Goal: Navigation & Orientation: Find specific page/section

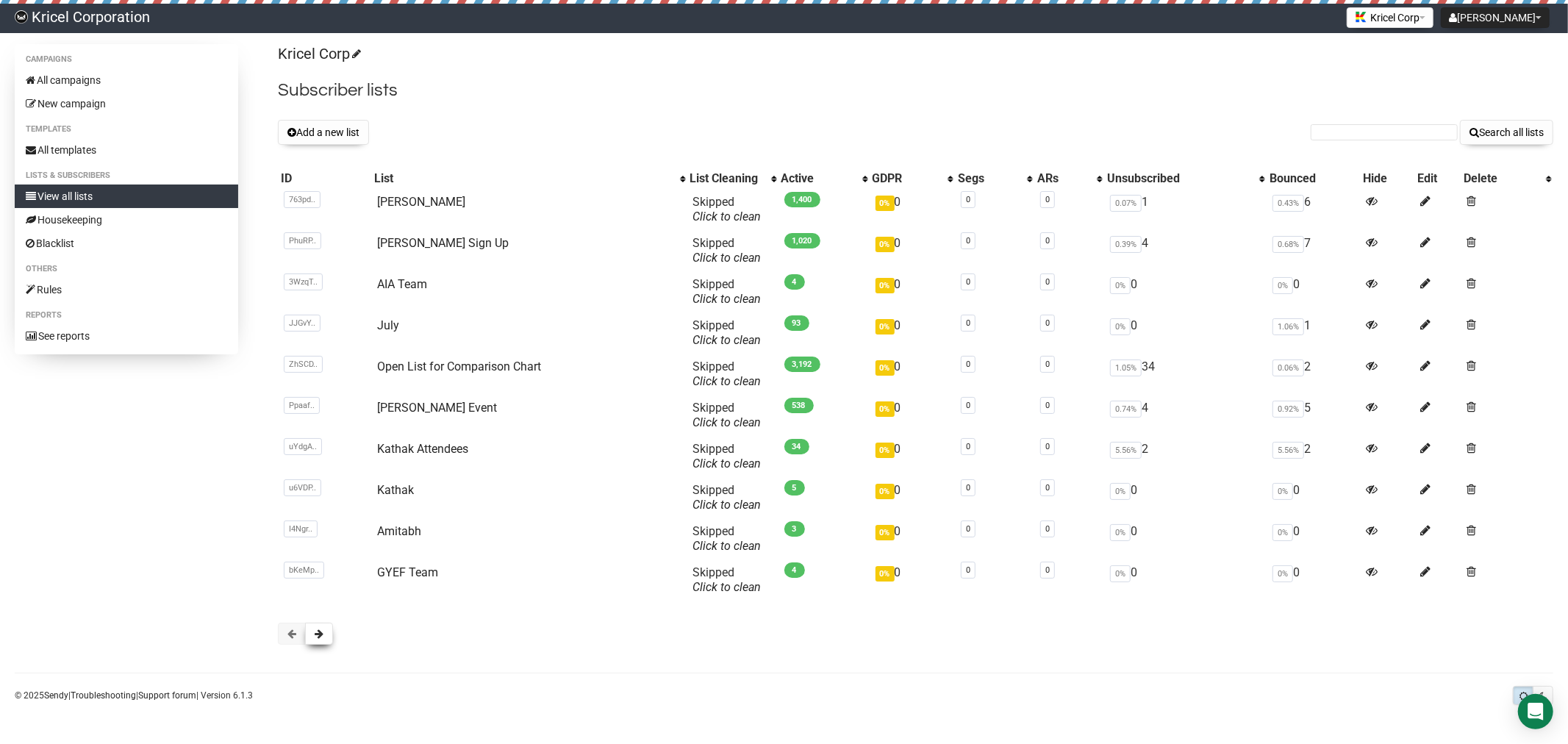
click at [326, 641] on button at bounding box center [319, 634] width 28 height 22
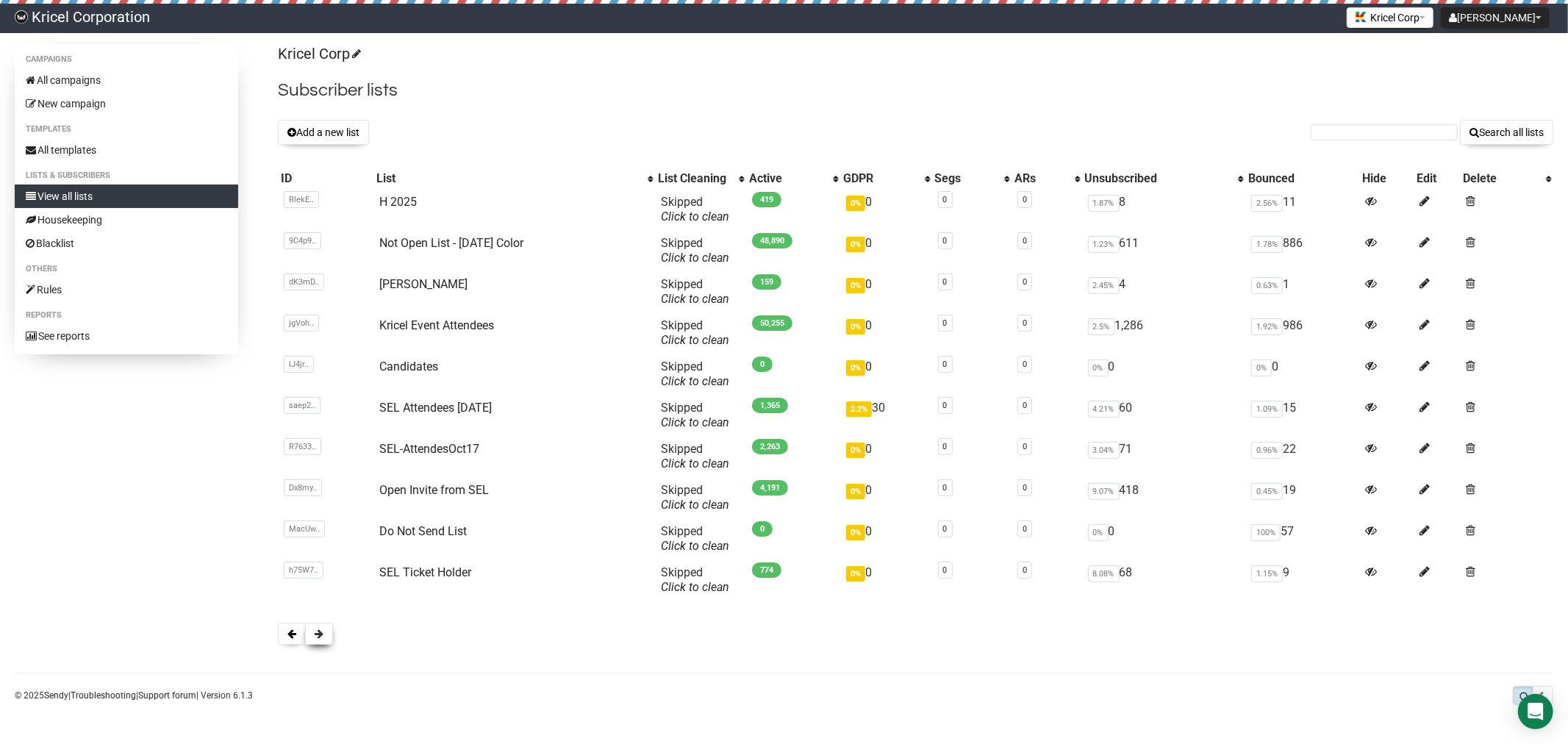
click at [324, 638] on button at bounding box center [319, 634] width 28 height 22
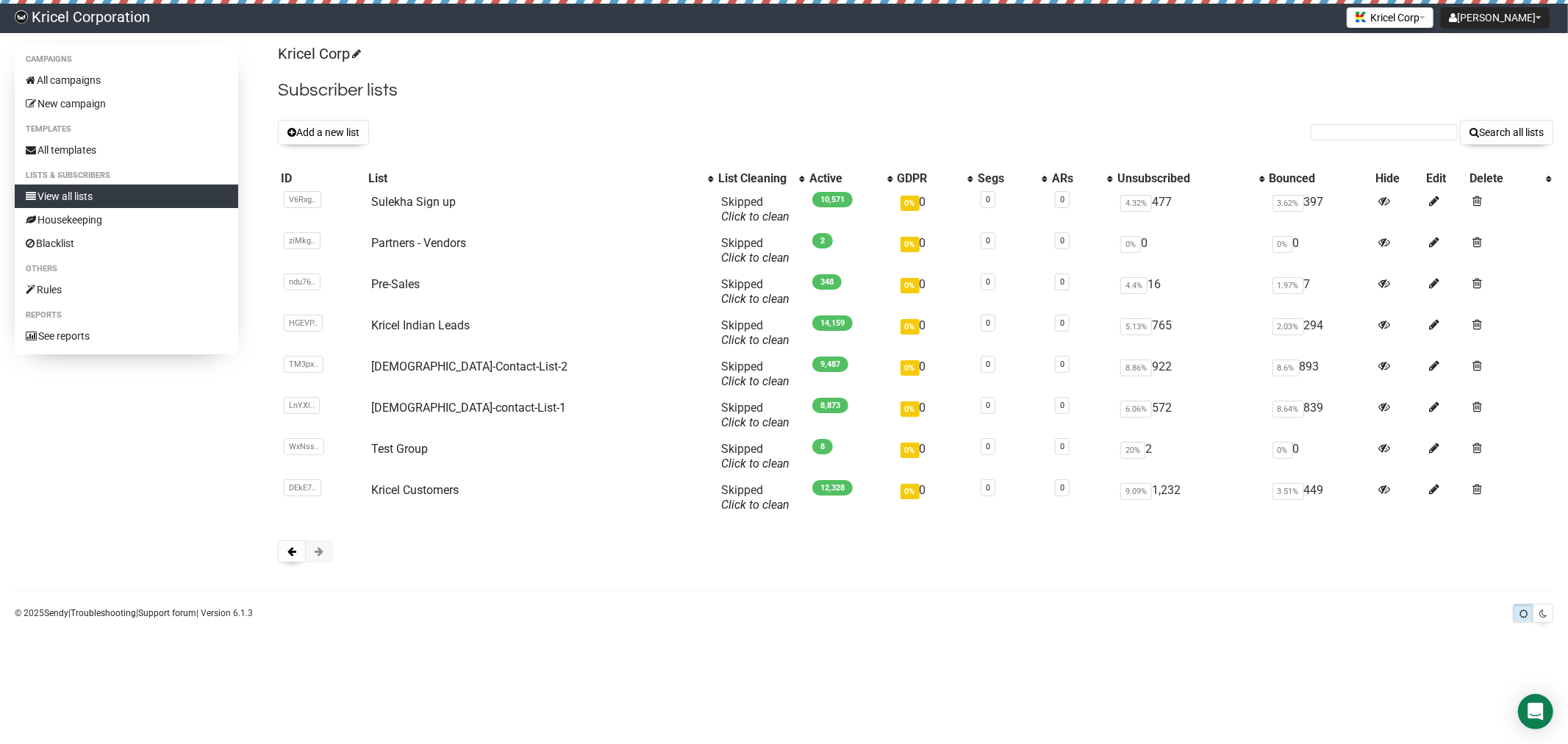
click at [321, 548] on span at bounding box center [319, 551] width 9 height 10
click at [423, 489] on link "Kricel Customers" at bounding box center [415, 490] width 87 height 14
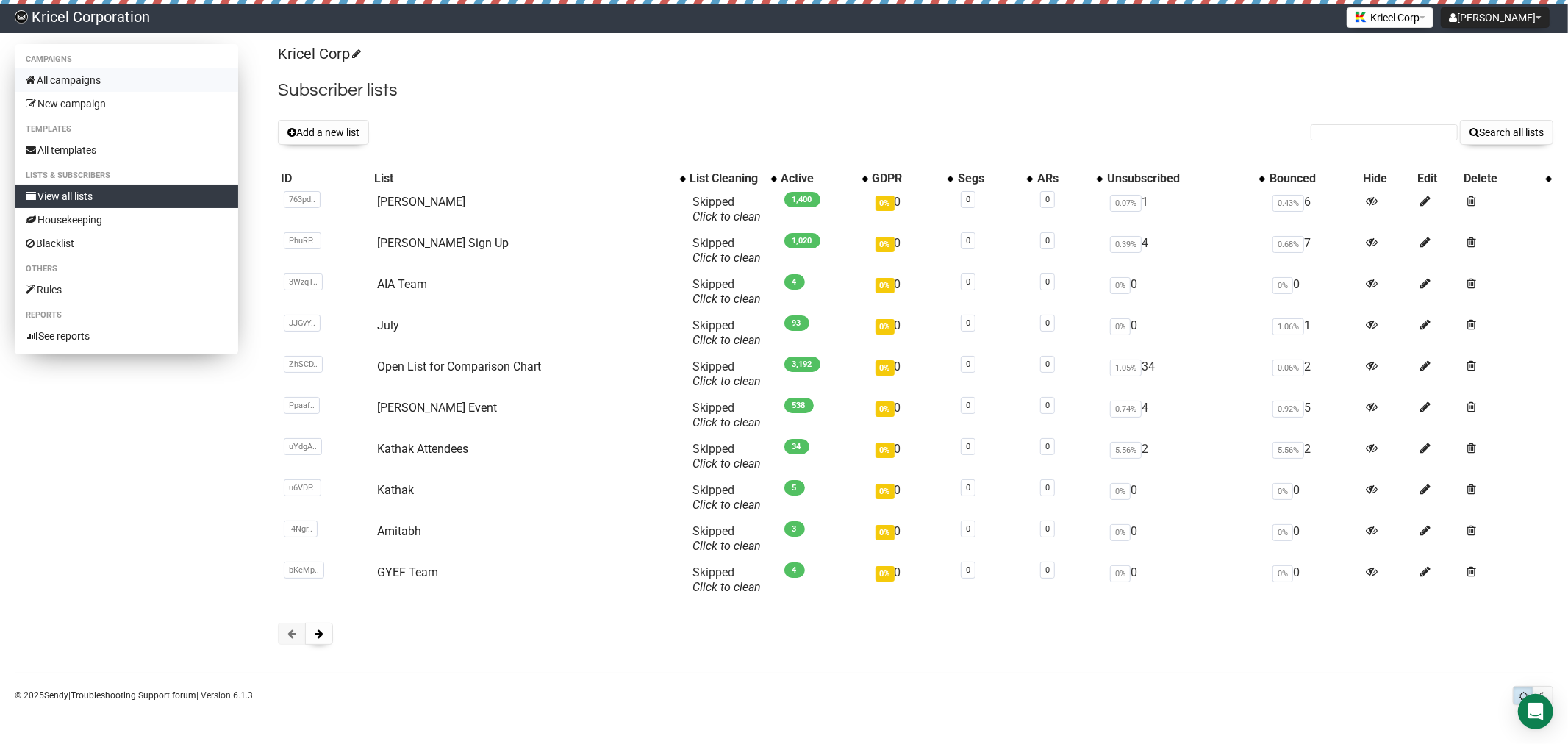
click at [81, 74] on link "All campaigns" at bounding box center [126, 81] width 223 height 24
click at [324, 629] on span at bounding box center [319, 634] width 9 height 10
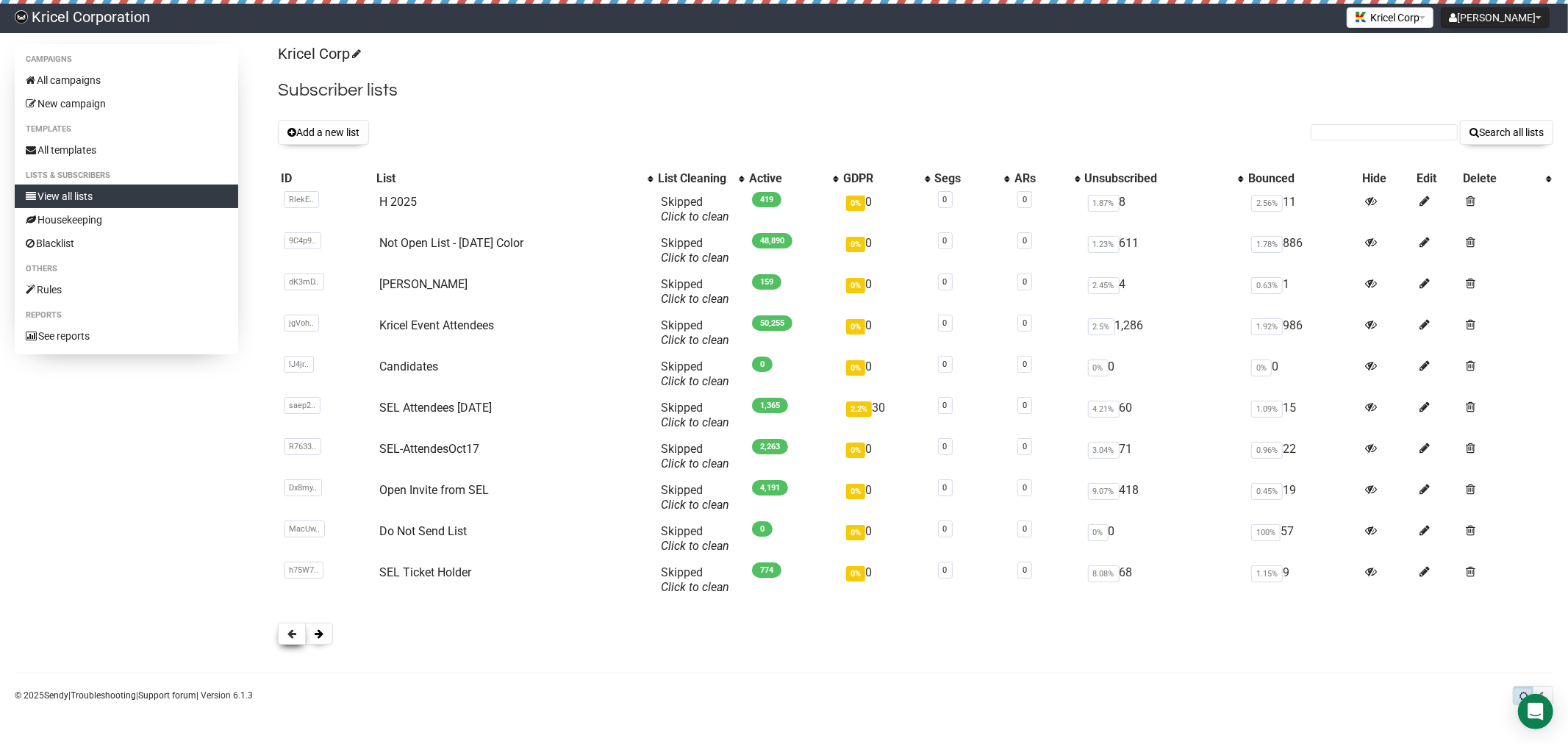
click at [297, 635] on button at bounding box center [292, 634] width 28 height 22
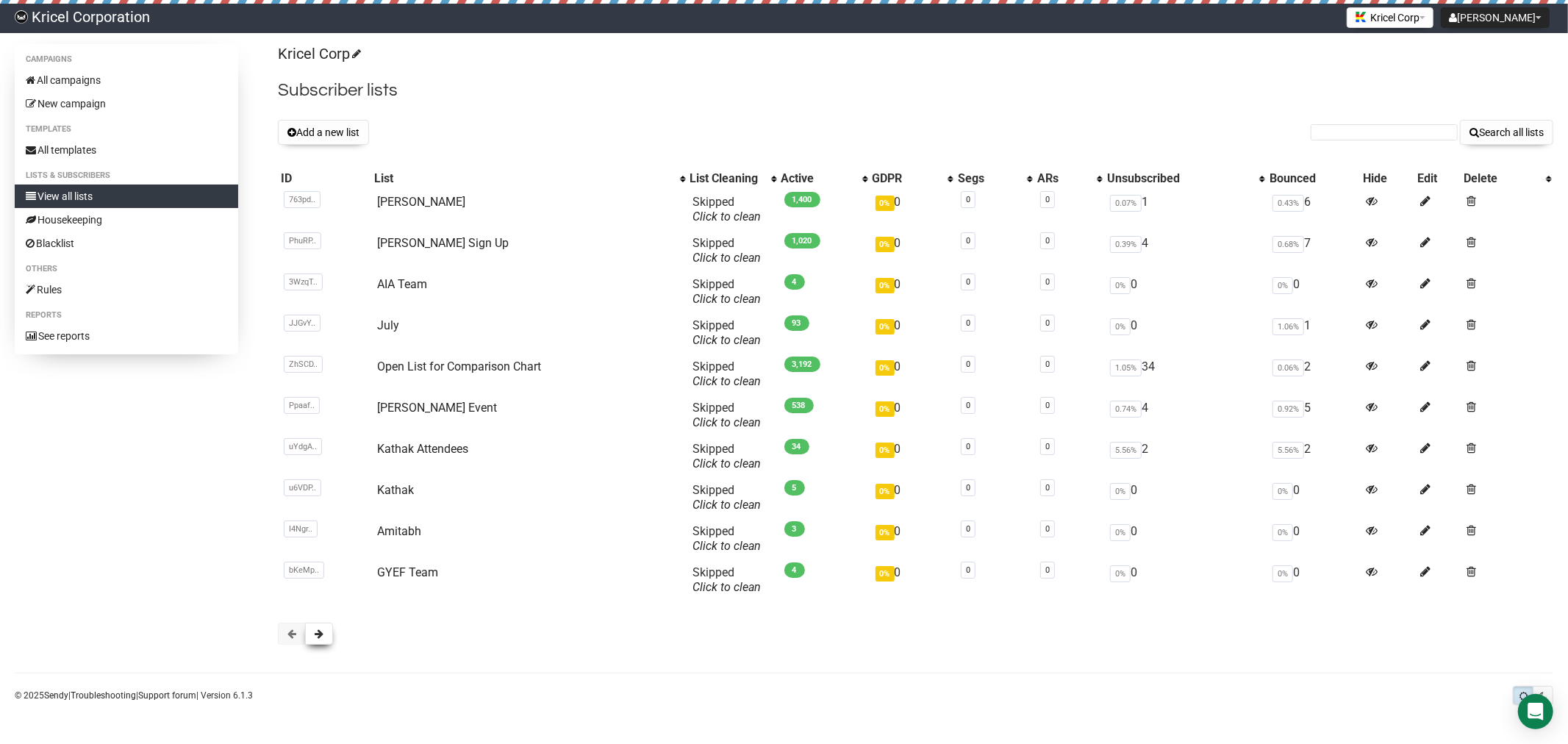
click at [321, 635] on span at bounding box center [319, 634] width 9 height 10
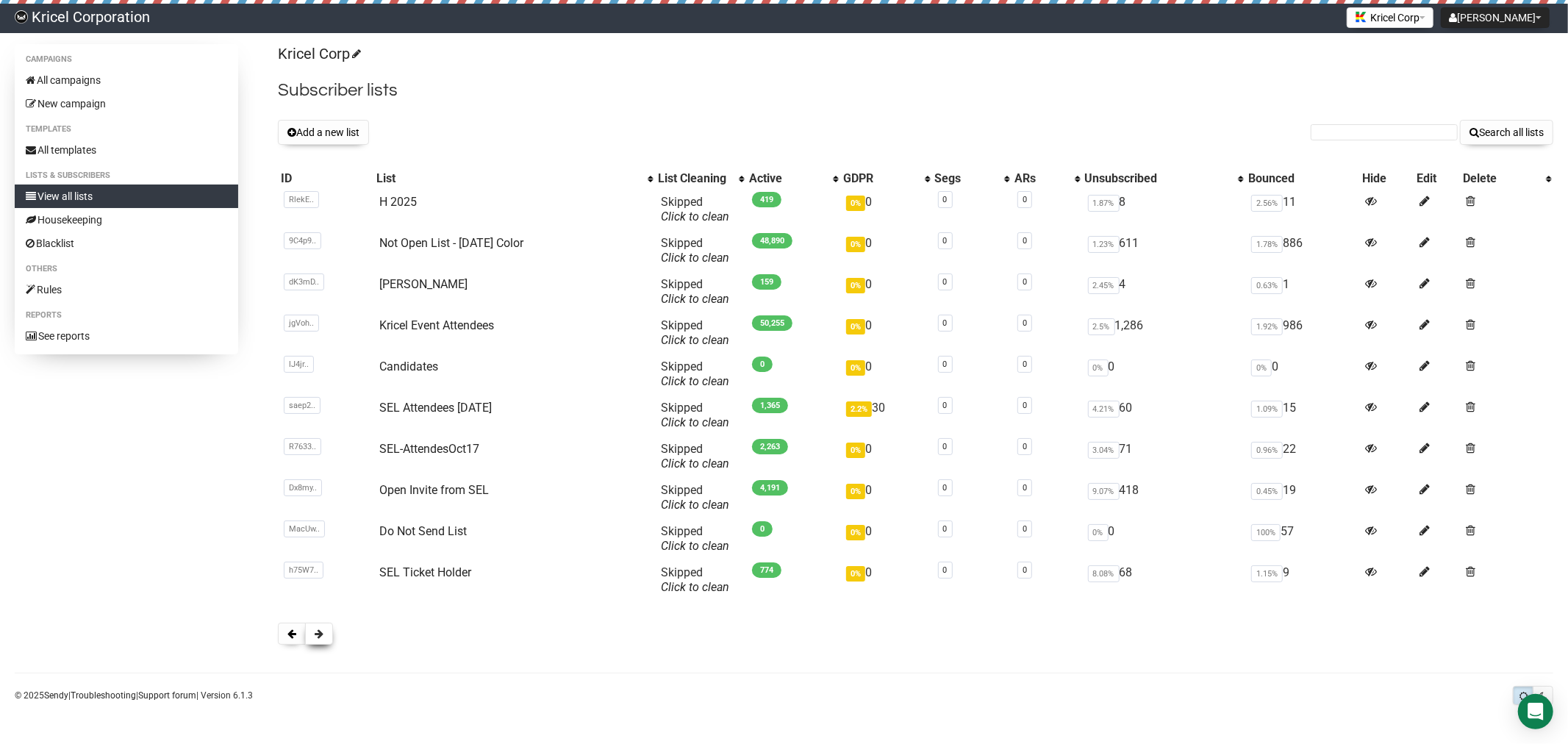
click at [316, 634] on span at bounding box center [319, 634] width 9 height 10
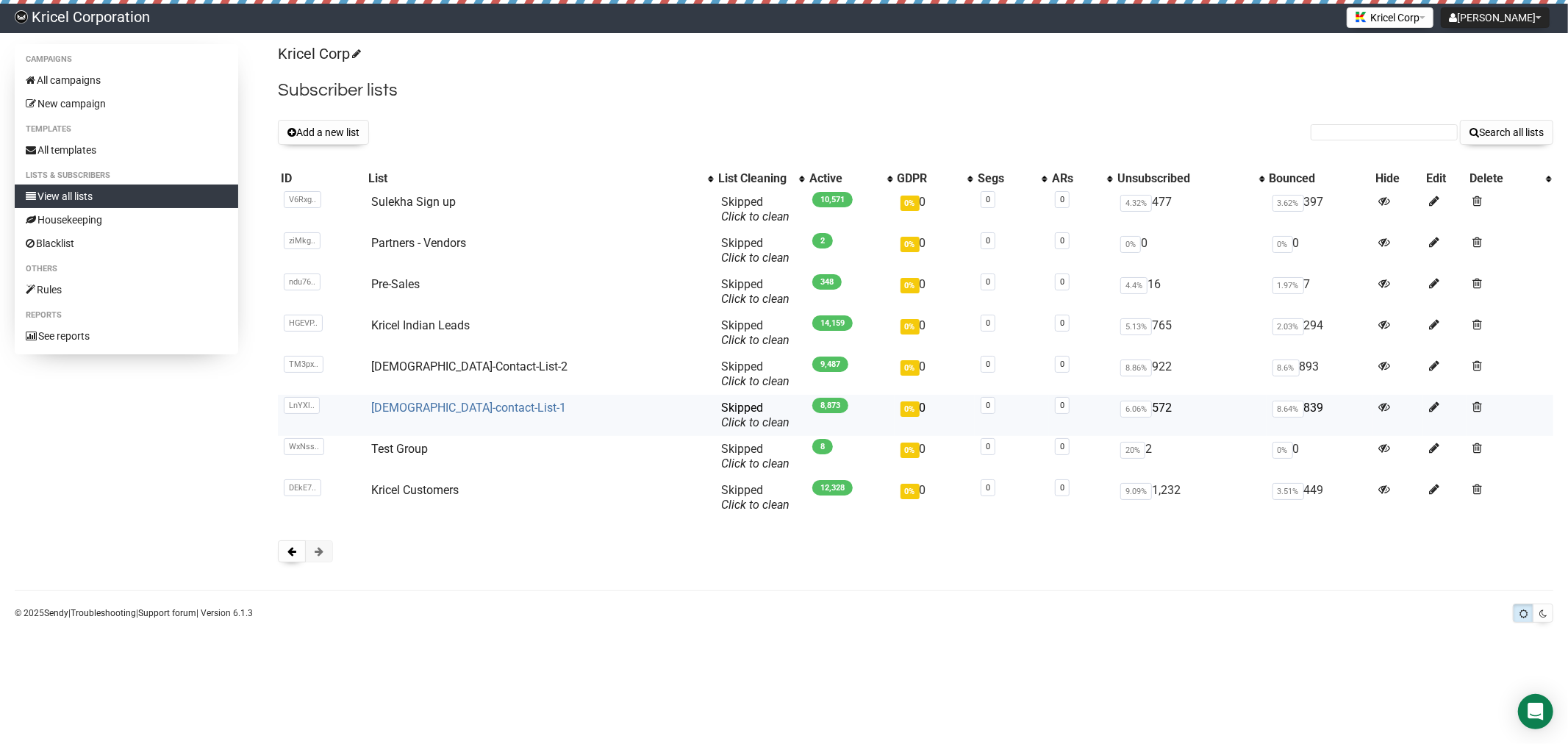
click at [428, 406] on link "[DEMOGRAPHIC_DATA]-contact-List-1" at bounding box center [468, 407] width 195 height 14
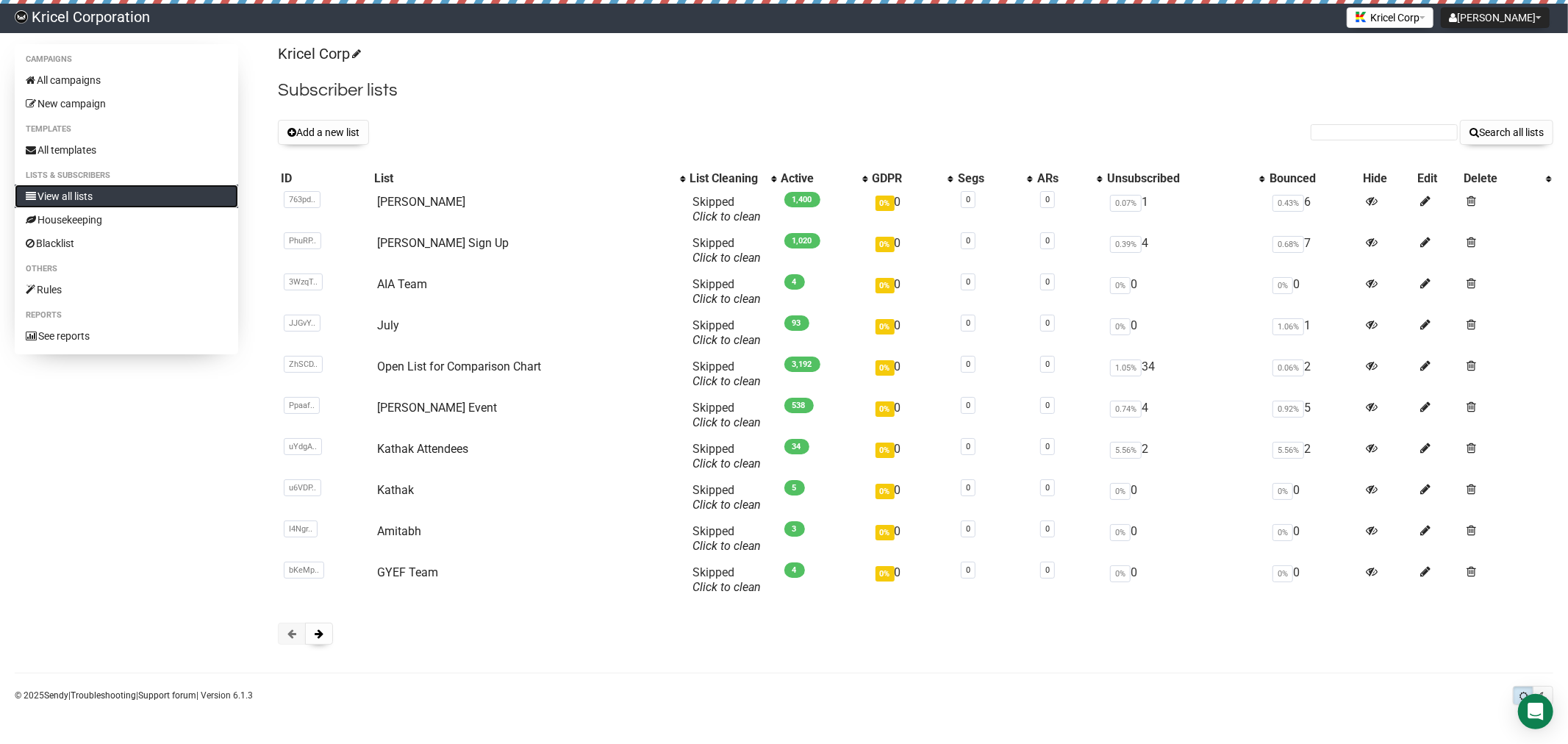
click at [97, 197] on link "View all lists" at bounding box center [126, 197] width 223 height 24
click at [76, 237] on link "Blacklist" at bounding box center [126, 243] width 223 height 24
click at [324, 635] on span at bounding box center [319, 634] width 9 height 10
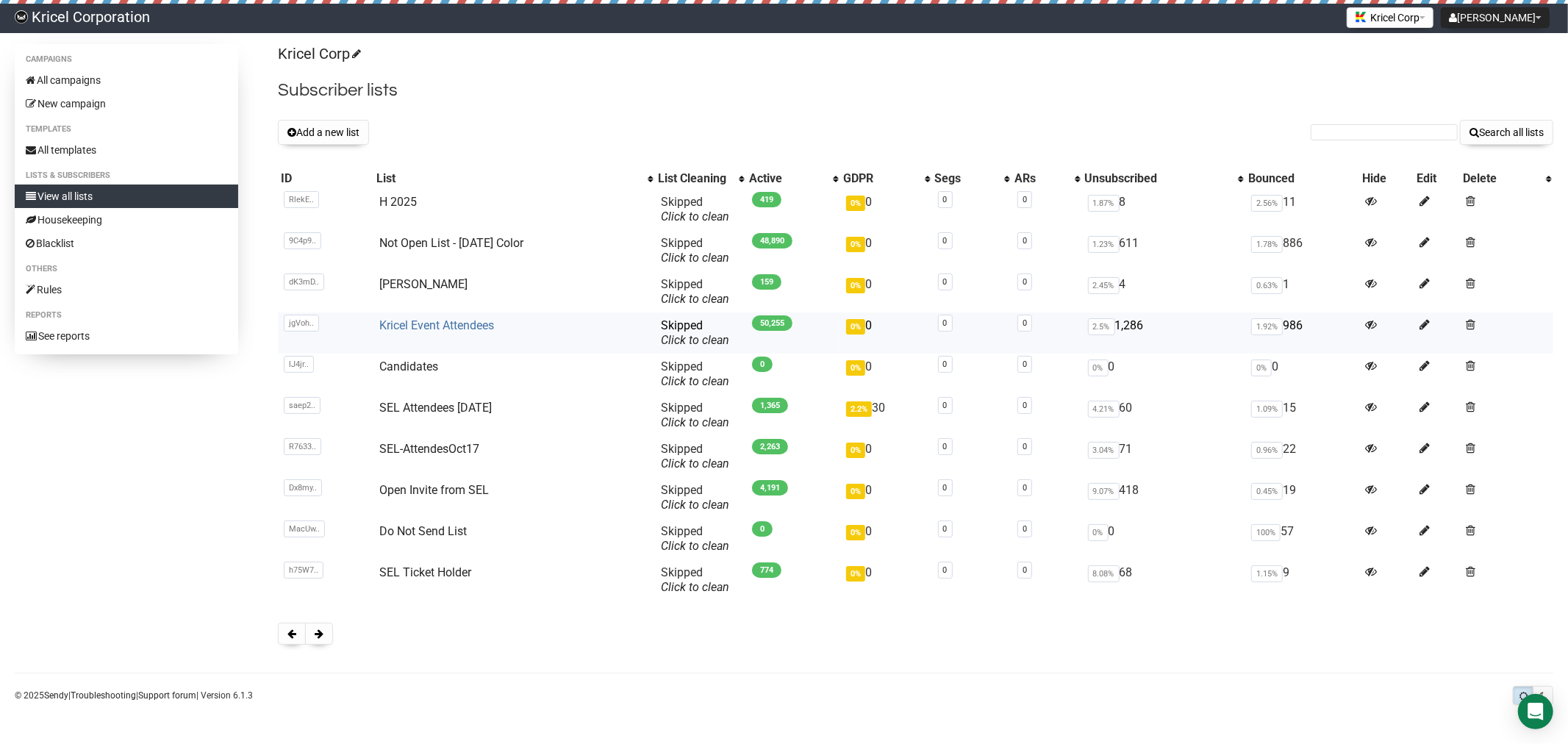
click at [447, 324] on link "Kricel Event Attendees" at bounding box center [436, 325] width 115 height 14
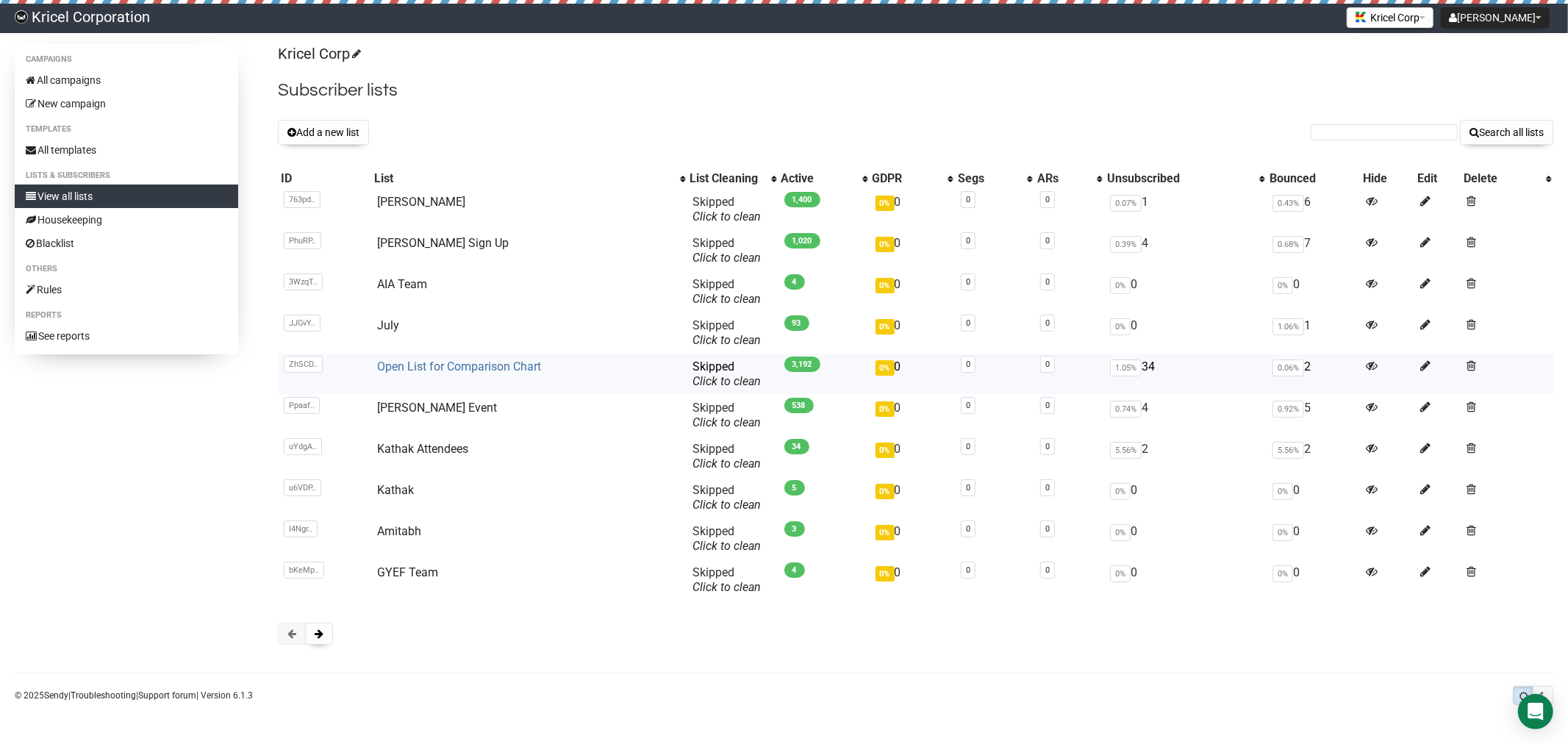
click at [467, 366] on link "Open List for Comparison Chart" at bounding box center [459, 366] width 164 height 14
click at [327, 632] on button at bounding box center [319, 634] width 28 height 22
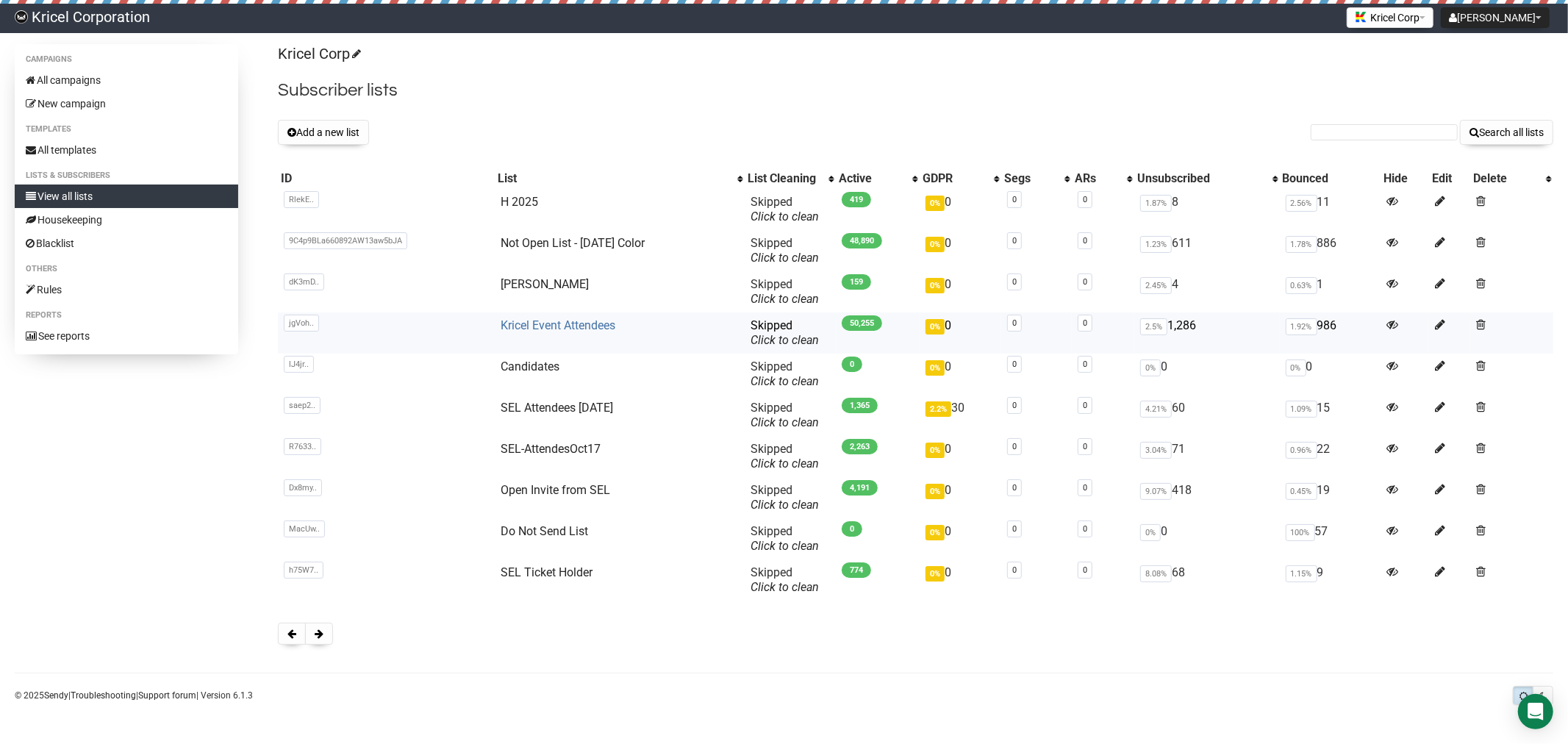
click at [603, 322] on link "Kricel Event Attendees" at bounding box center [558, 325] width 115 height 14
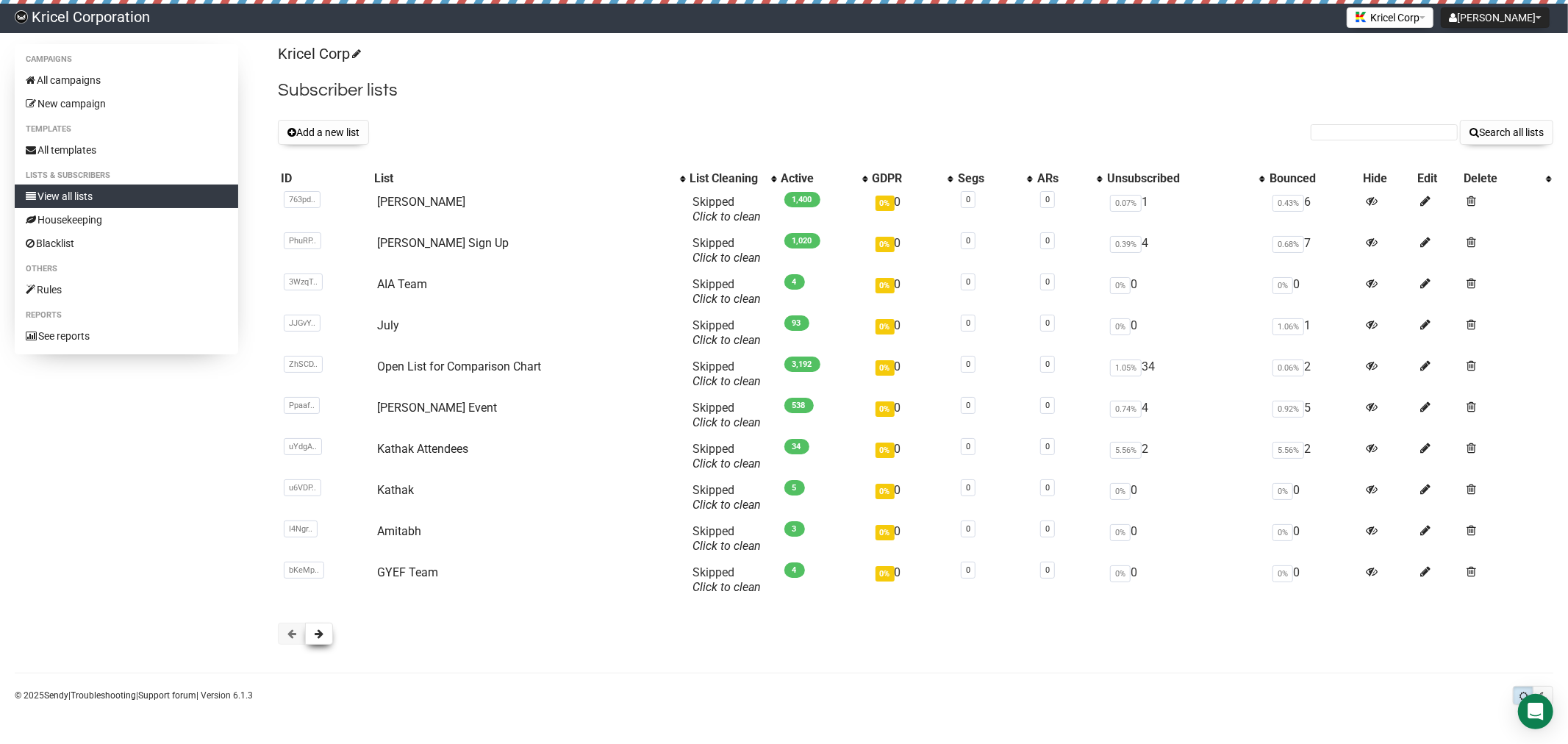
click at [314, 634] on button at bounding box center [319, 634] width 28 height 22
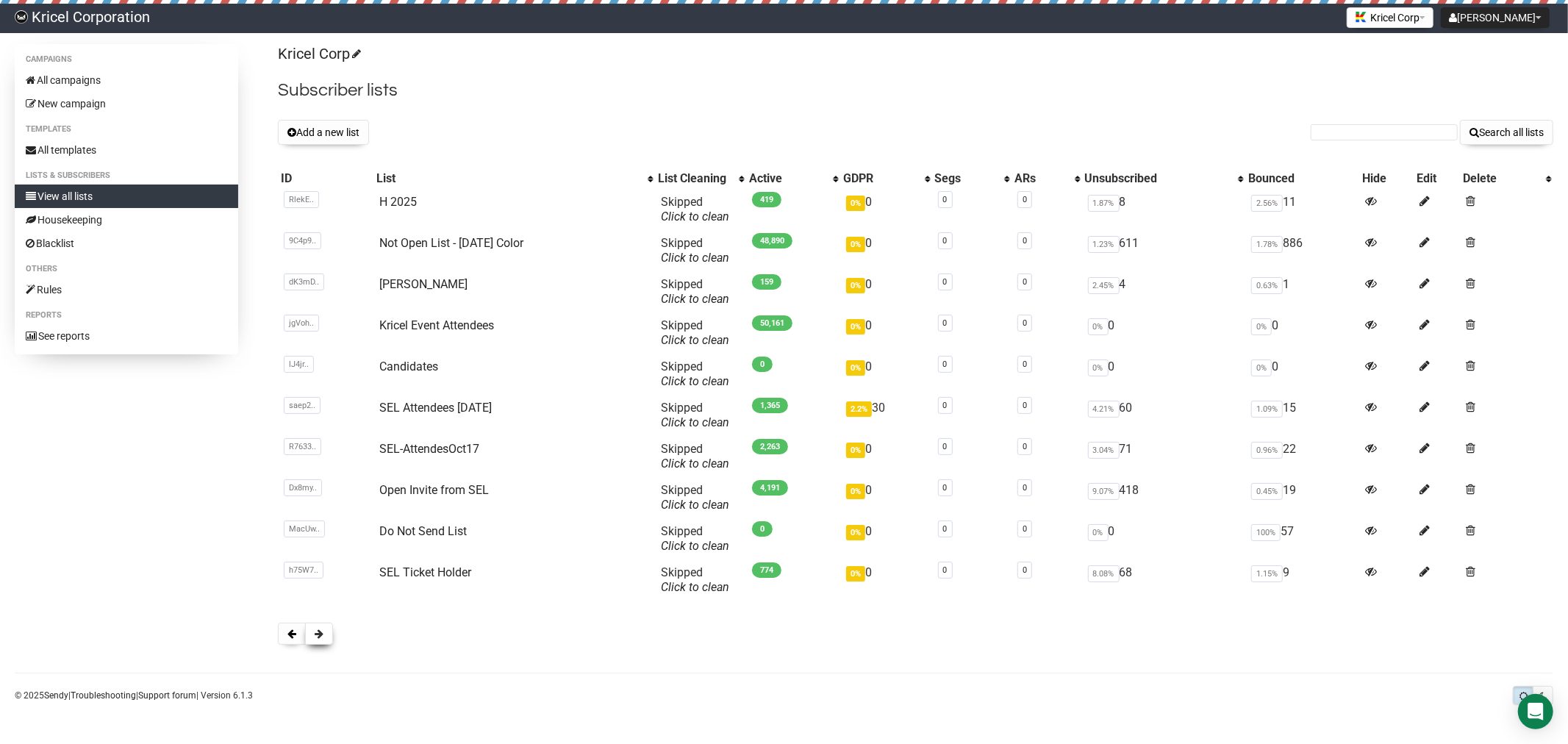
click at [328, 635] on button at bounding box center [319, 634] width 28 height 22
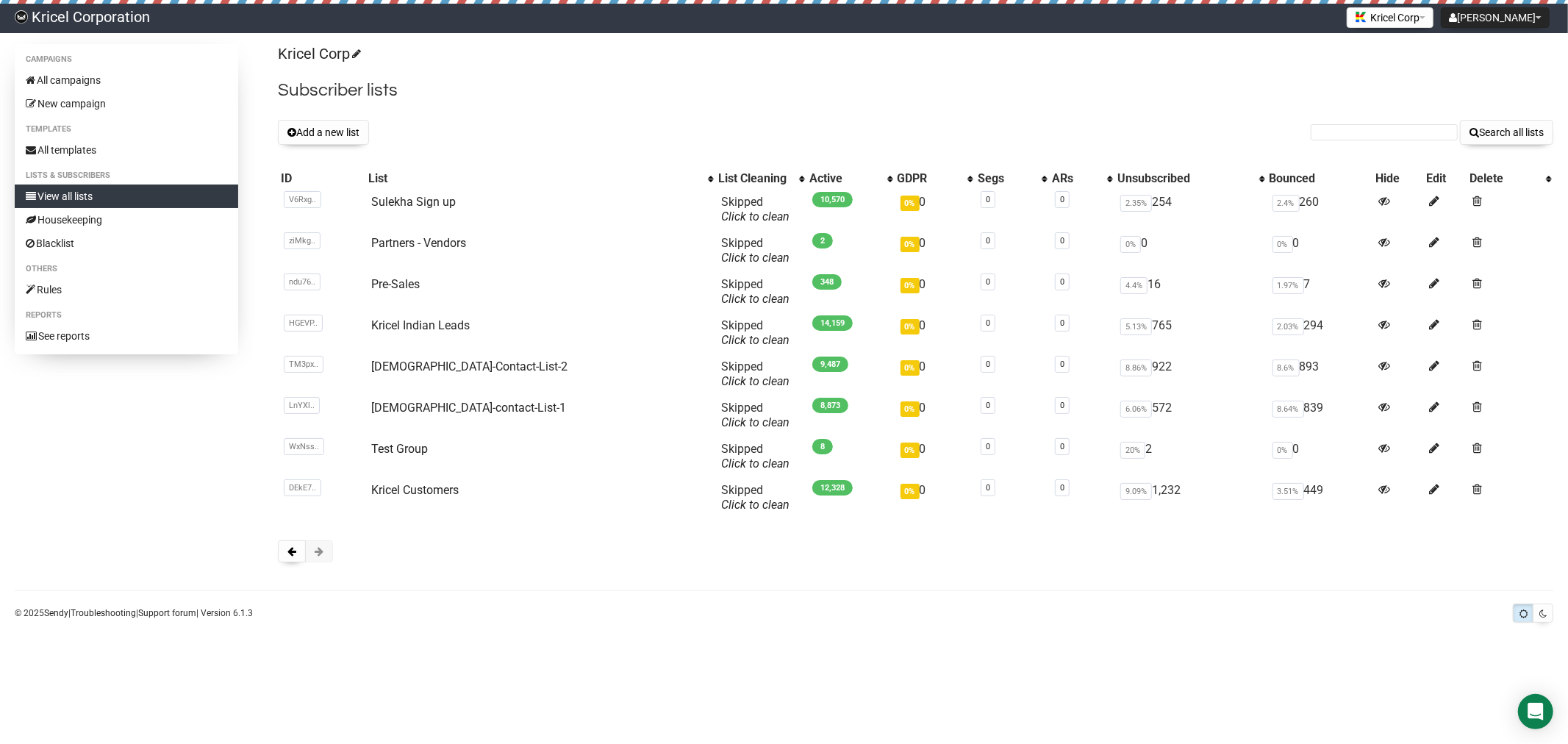
click at [320, 548] on span at bounding box center [319, 551] width 9 height 10
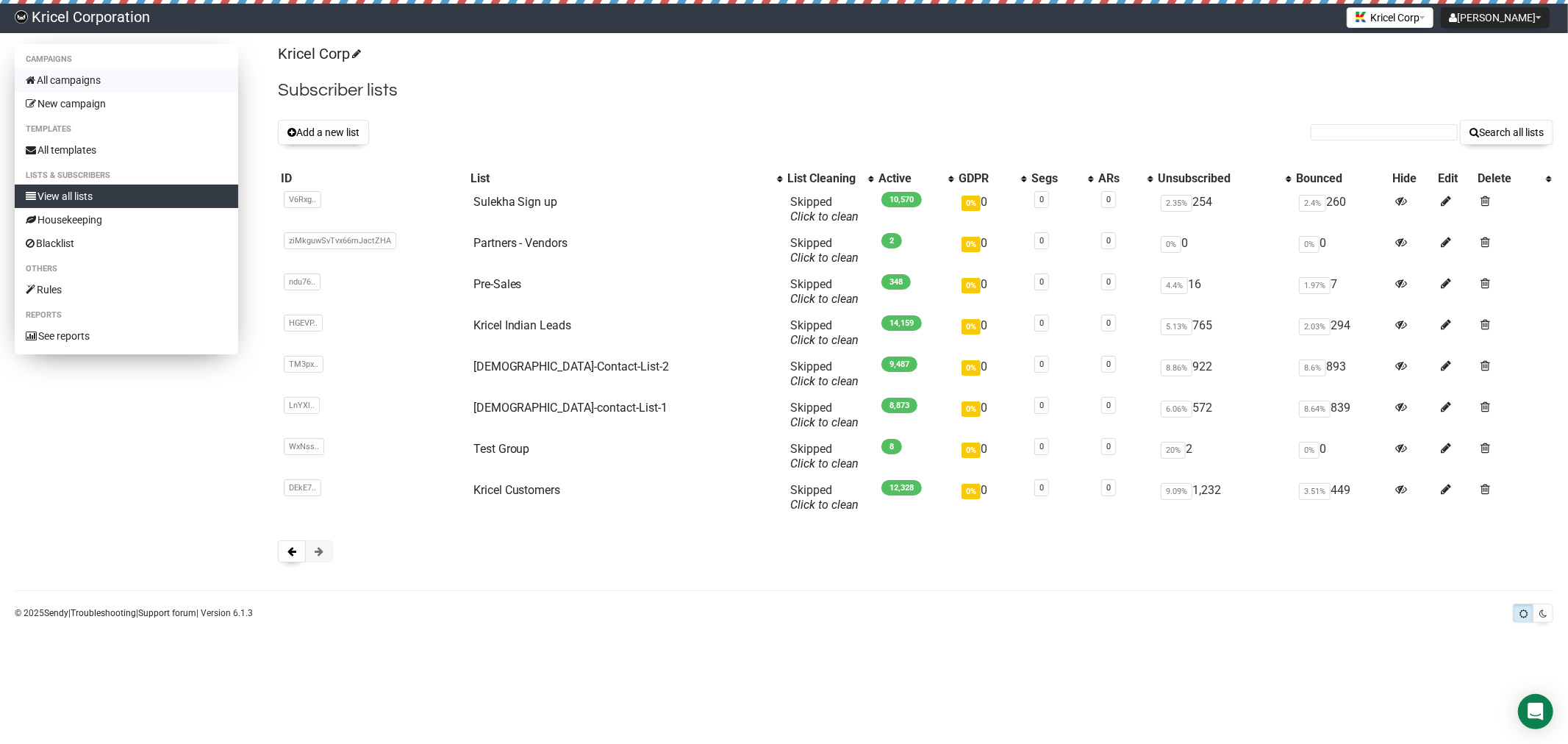
click at [72, 81] on link "All campaigns" at bounding box center [126, 81] width 223 height 24
